Goal: Information Seeking & Learning: Compare options

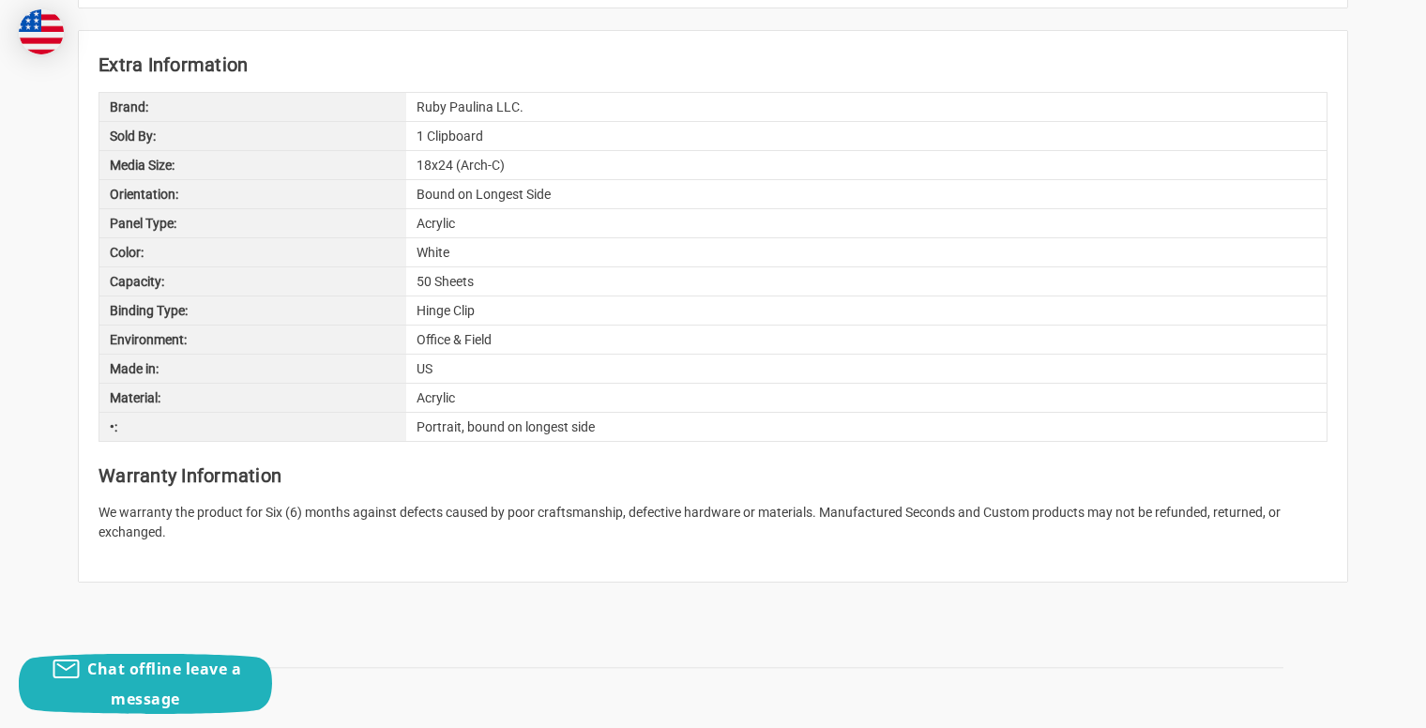
scroll to position [2185, 0]
